Goal: Task Accomplishment & Management: Complete application form

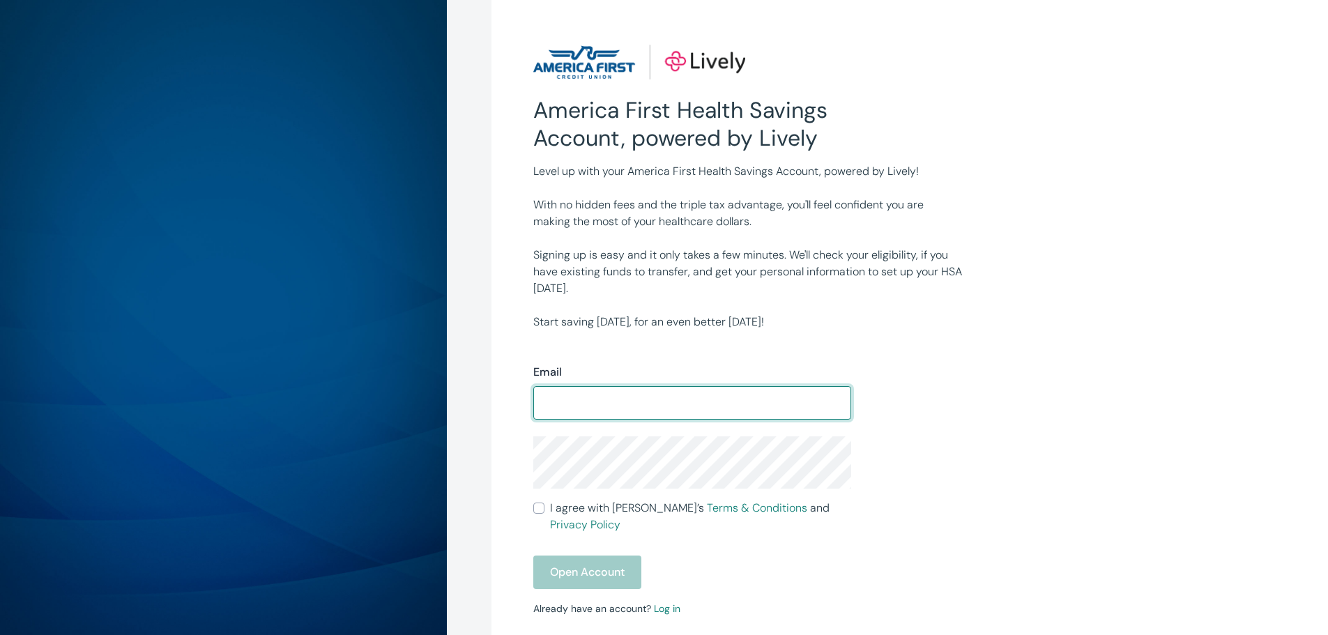
click at [595, 414] on input "Email" at bounding box center [692, 403] width 318 height 28
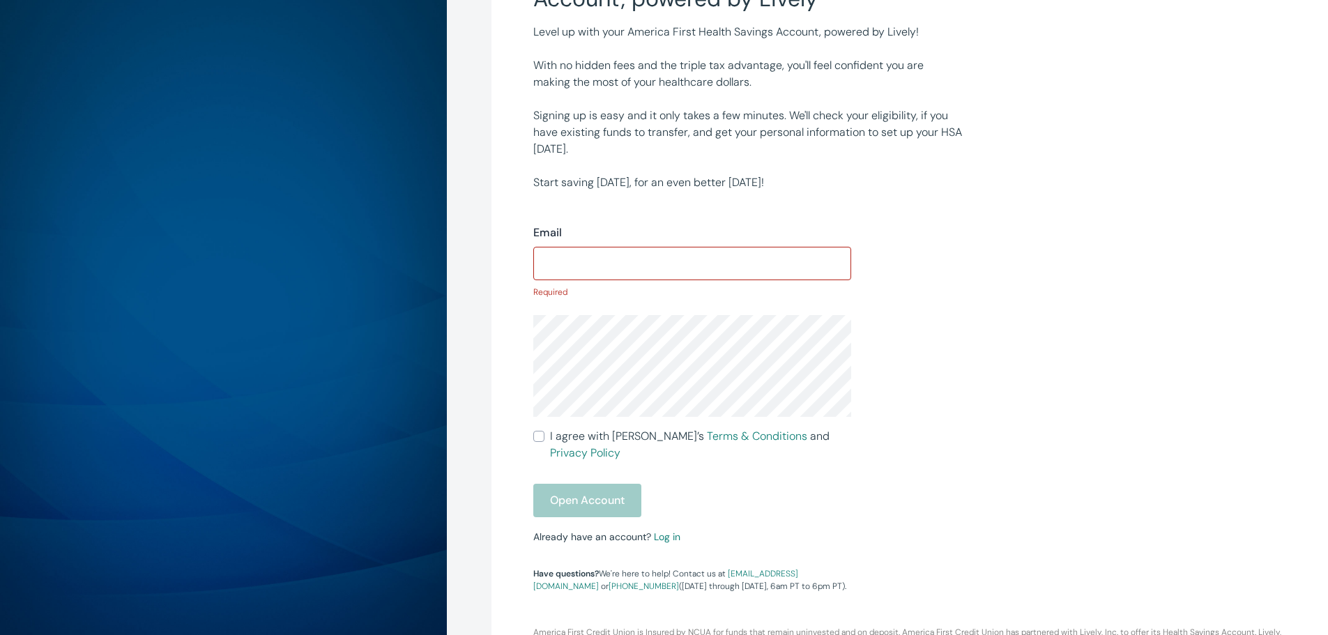
click at [926, 396] on div "Email ​ Required I agree with Lively’s Terms & Conditions and Privacy Policy Op…" at bounding box center [851, 392] width 669 height 402
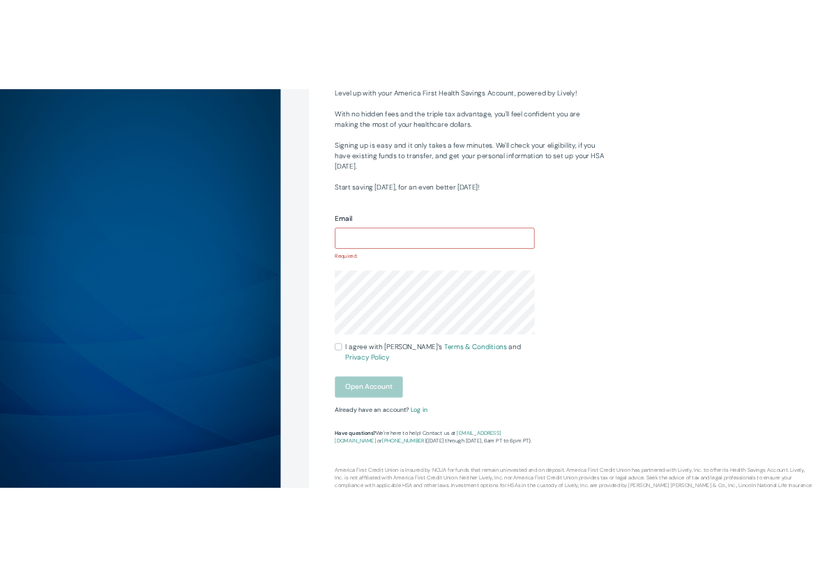
scroll to position [181, 0]
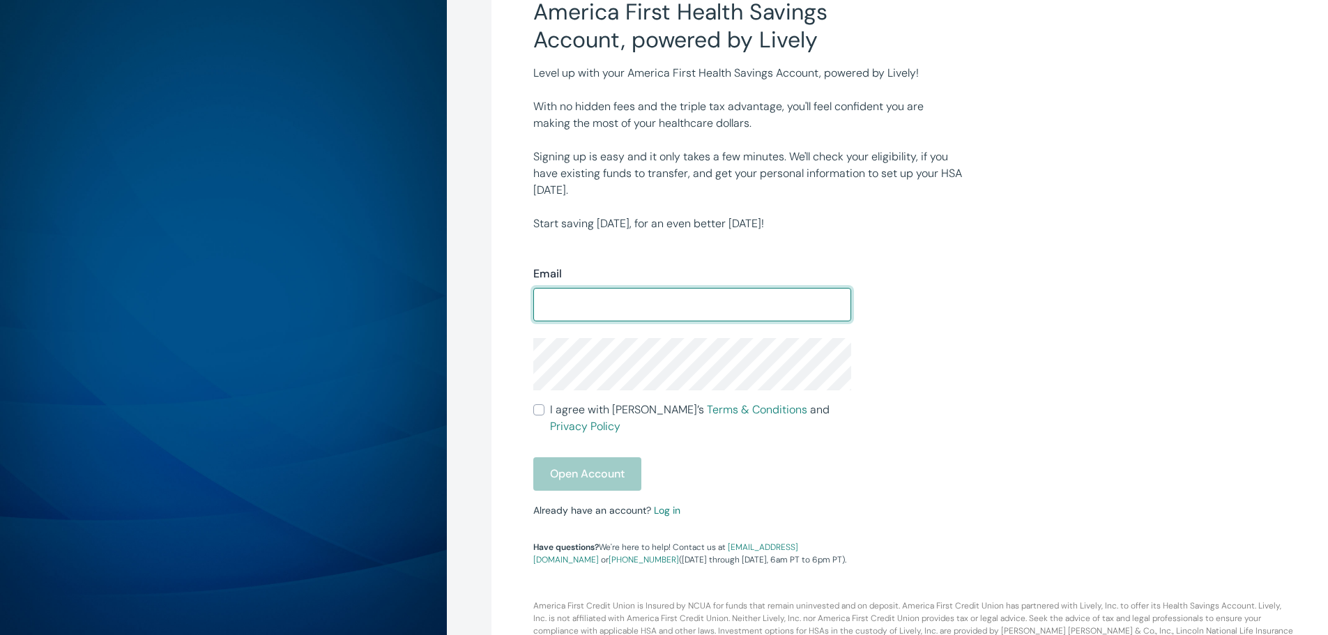
scroll to position [119, 0]
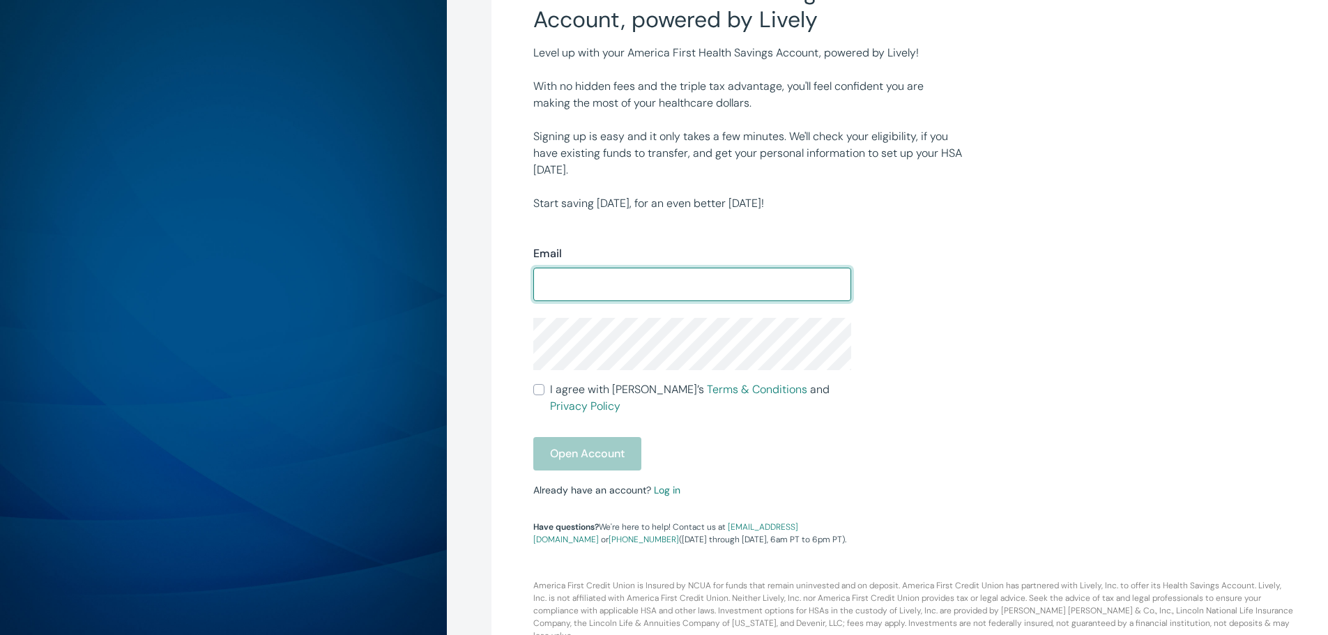
click at [646, 280] on input "Email" at bounding box center [692, 284] width 318 height 28
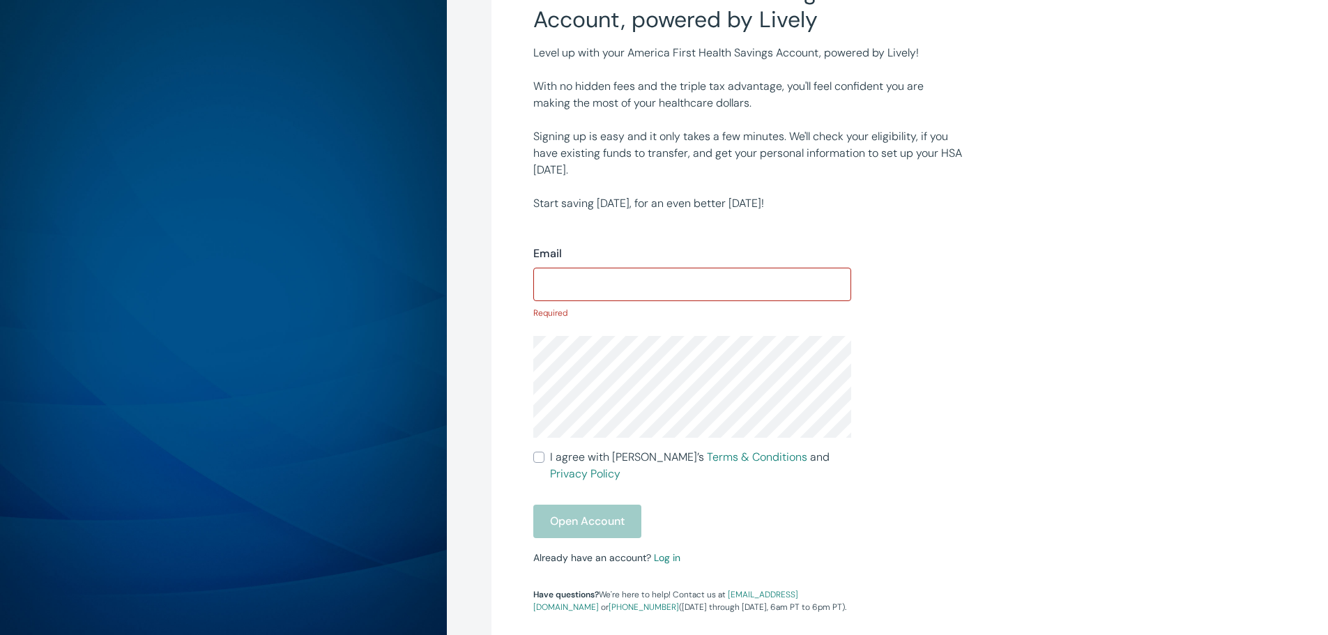
click at [667, 277] on input "Email" at bounding box center [692, 284] width 318 height 28
click at [955, 289] on div "Email ​ Required I agree with Lively’s Terms & Conditions and Privacy Policy Op…" at bounding box center [851, 413] width 669 height 402
drag, startPoint x: 646, startPoint y: 276, endPoint x: 625, endPoint y: 330, distance: 57.9
click at [646, 277] on input "Email" at bounding box center [692, 284] width 318 height 28
click at [648, 298] on div "​" at bounding box center [692, 284] width 318 height 33
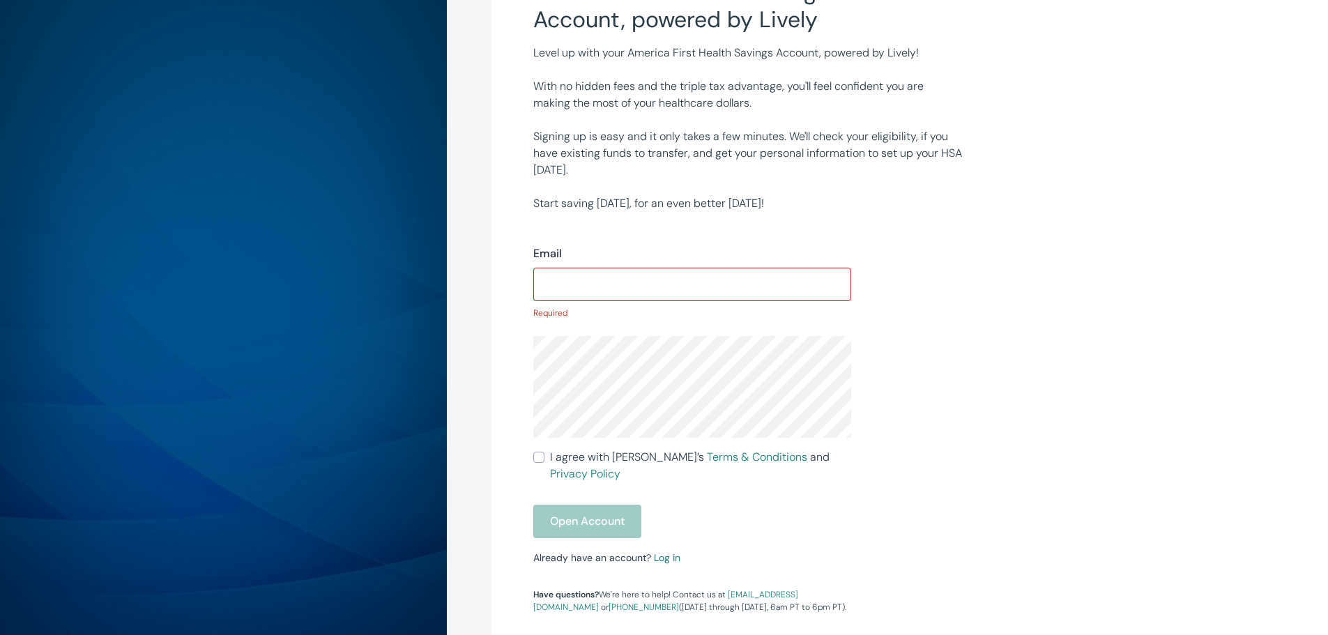
click at [644, 283] on input "Email" at bounding box center [692, 284] width 318 height 28
click at [922, 256] on div "Email ​ Required I agree with Lively’s Terms & Conditions and Privacy Policy Op…" at bounding box center [851, 413] width 669 height 402
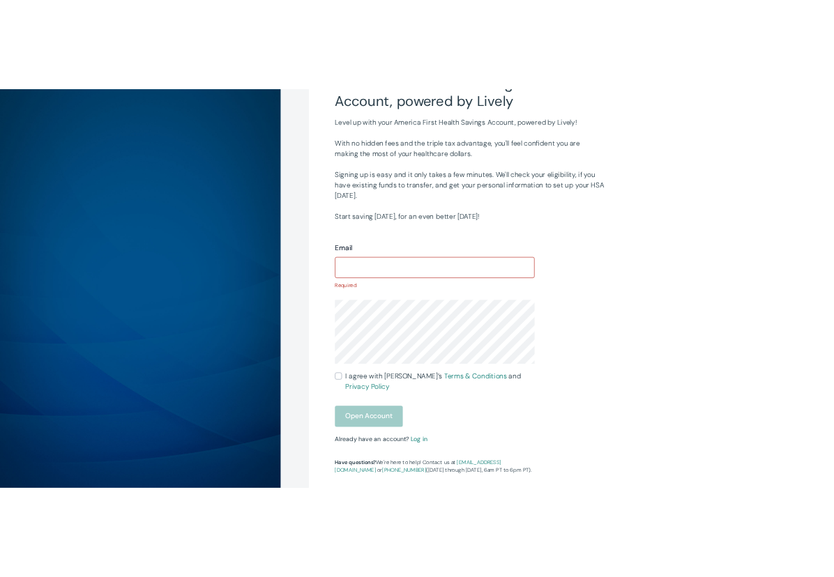
scroll to position [0, 0]
